Goal: Transaction & Acquisition: Purchase product/service

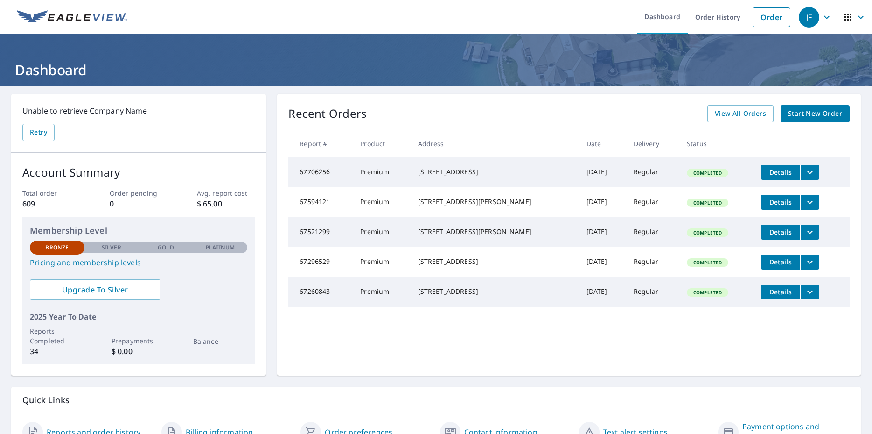
click at [121, 264] on link "Pricing and membership levels" at bounding box center [138, 262] width 217 height 11
click at [817, 114] on span "Start New Order" at bounding box center [815, 114] width 54 height 12
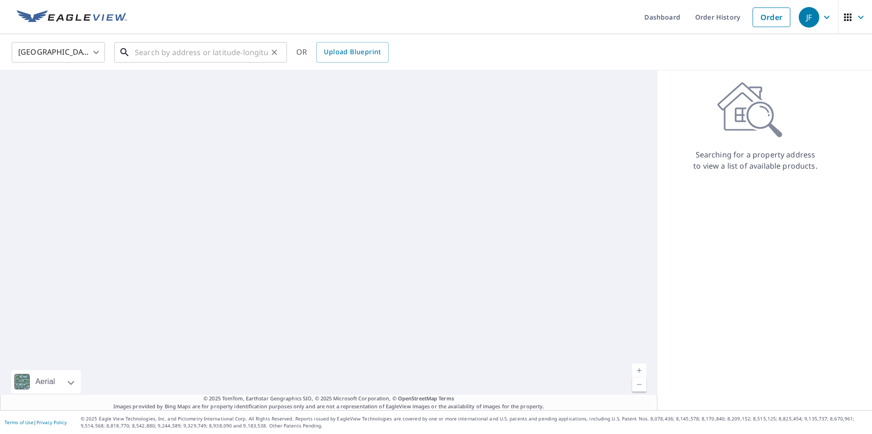
click at [150, 55] on input "text" at bounding box center [201, 52] width 133 height 26
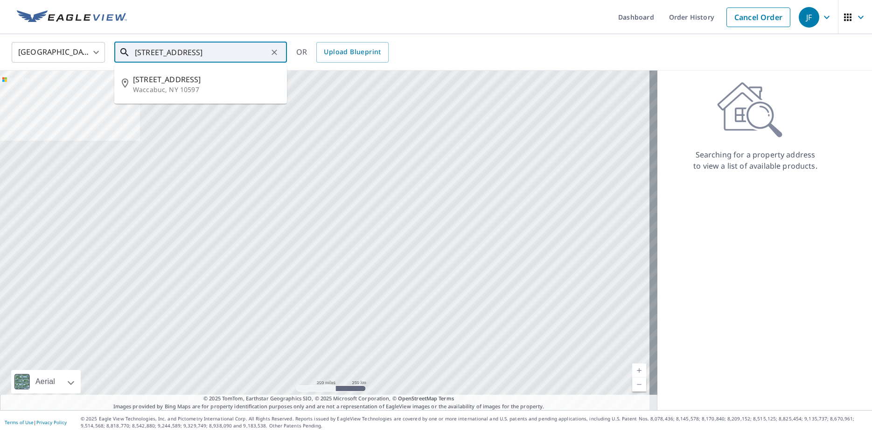
type input "45 east ridge road waccabuc"
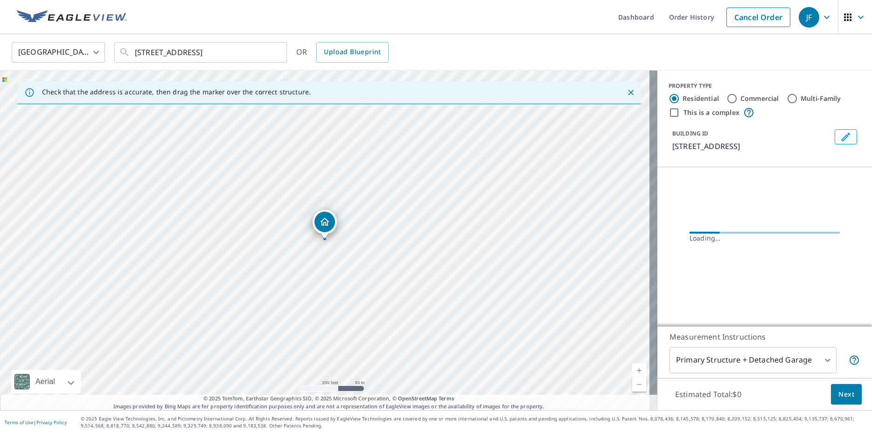
click at [328, 221] on icon "Dropped pin, building 1, Residential property, 45 E Ridge Rd Waccabuc, NY 10597" at bounding box center [324, 221] width 9 height 8
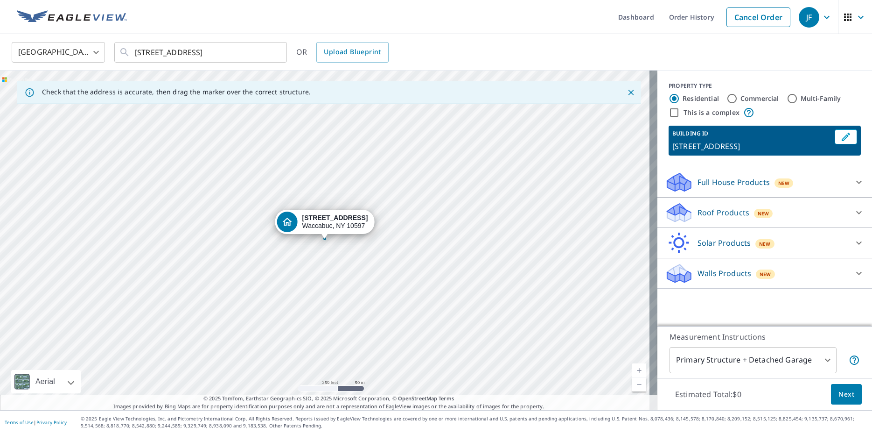
click at [628, 90] on icon "Close" at bounding box center [631, 93] width 6 height 6
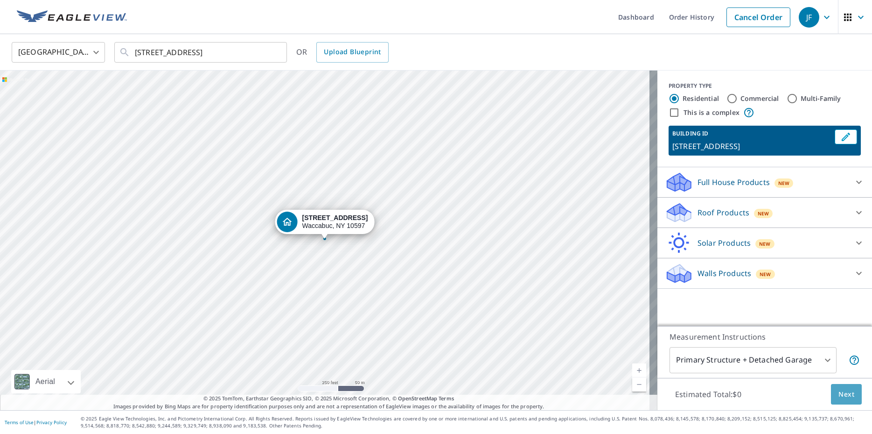
click at [840, 396] on span "Next" at bounding box center [847, 394] width 16 height 12
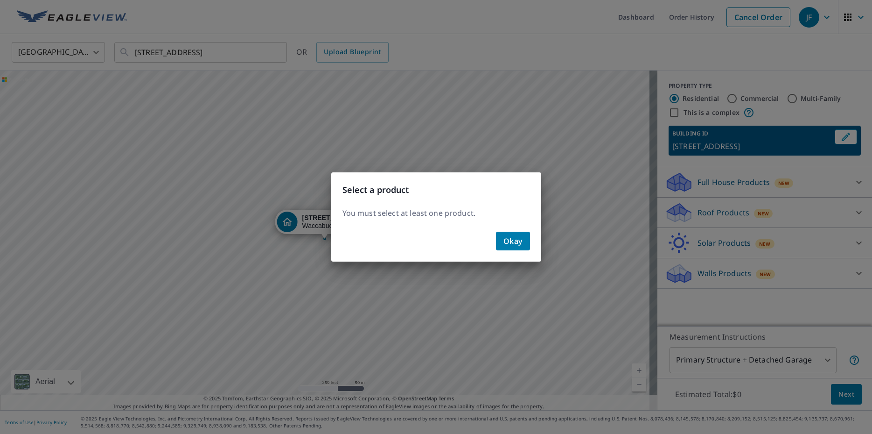
click at [509, 241] on span "Okay" at bounding box center [513, 240] width 19 height 13
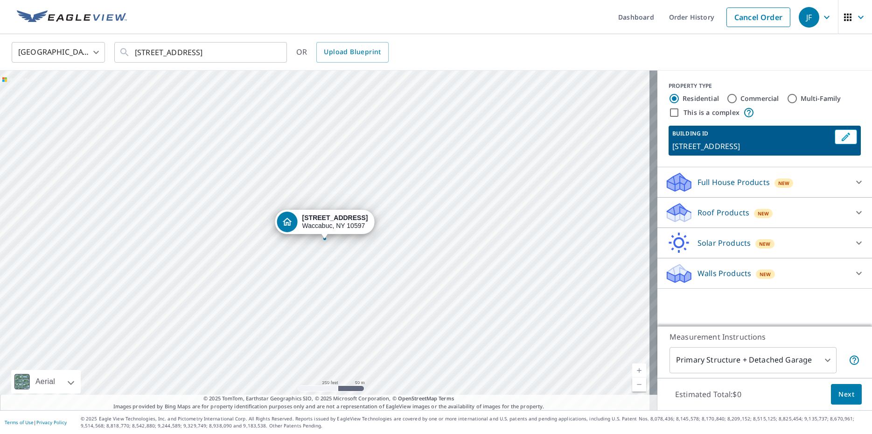
click at [725, 214] on p "Roof Products" at bounding box center [724, 212] width 52 height 11
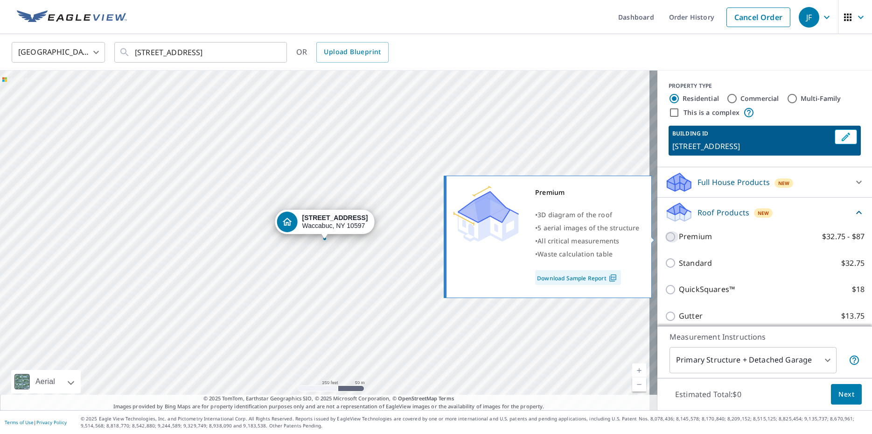
click at [665, 236] on input "Premium $32.75 - $87" at bounding box center [672, 236] width 14 height 11
checkbox input "true"
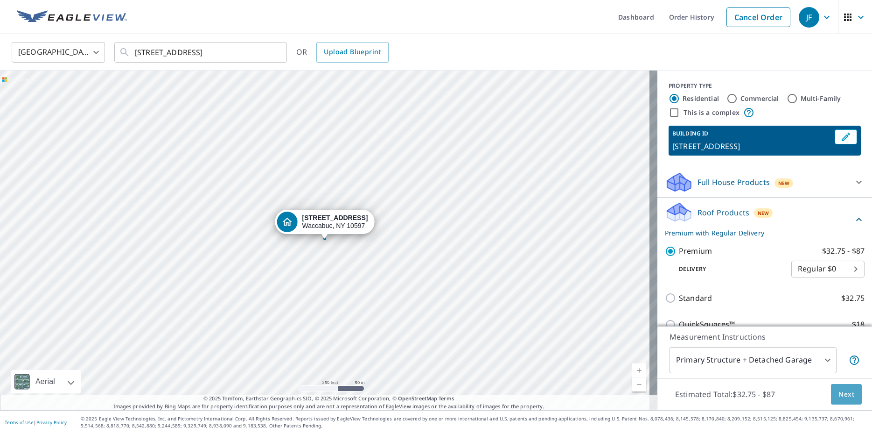
click at [844, 390] on span "Next" at bounding box center [847, 394] width 16 height 12
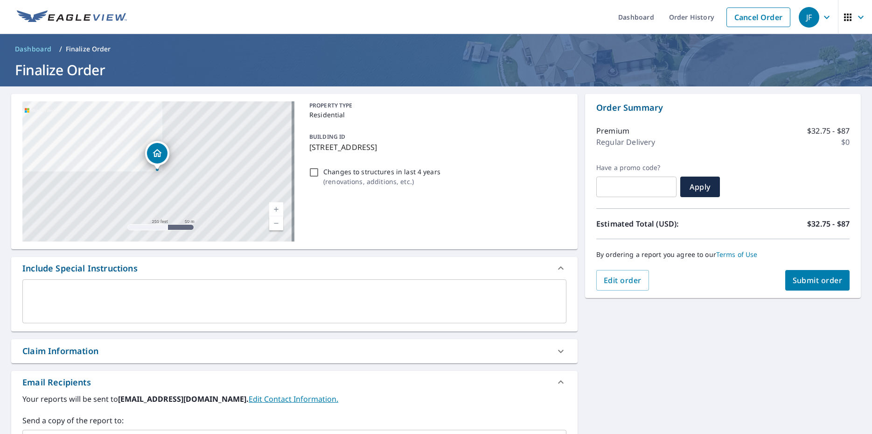
click at [797, 275] on span "Submit order" at bounding box center [818, 280] width 50 height 10
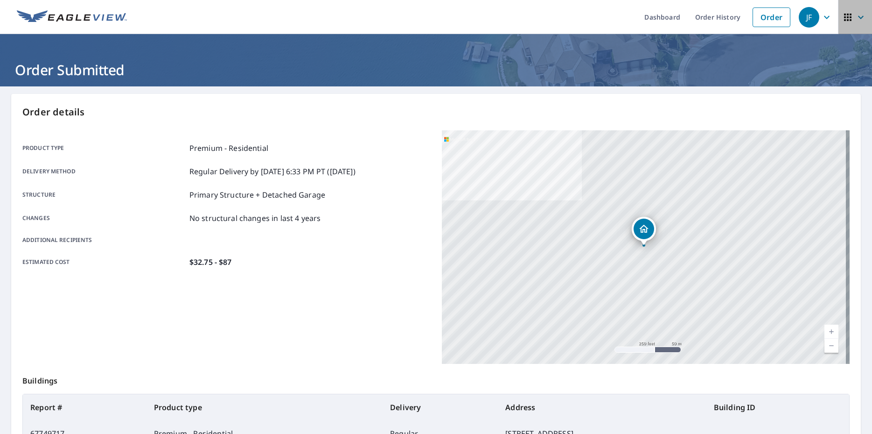
click at [855, 12] on icon "button" at bounding box center [860, 17] width 11 height 11
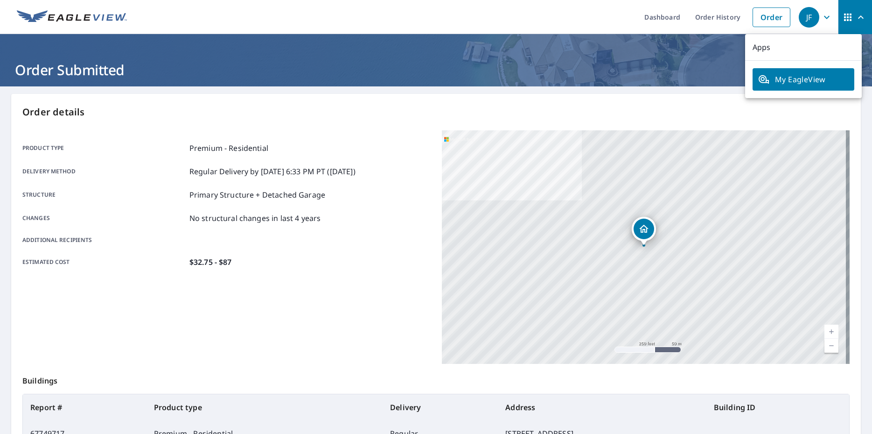
click at [847, 15] on span "button" at bounding box center [855, 17] width 26 height 22
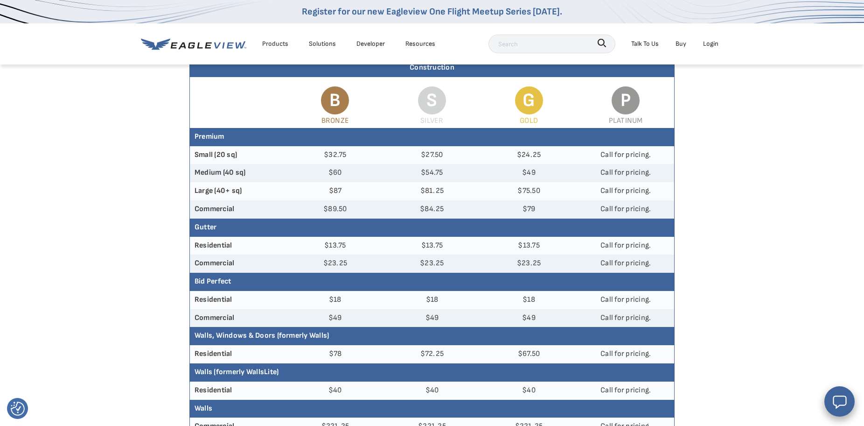
scroll to position [95, 0]
